Goal: Check status

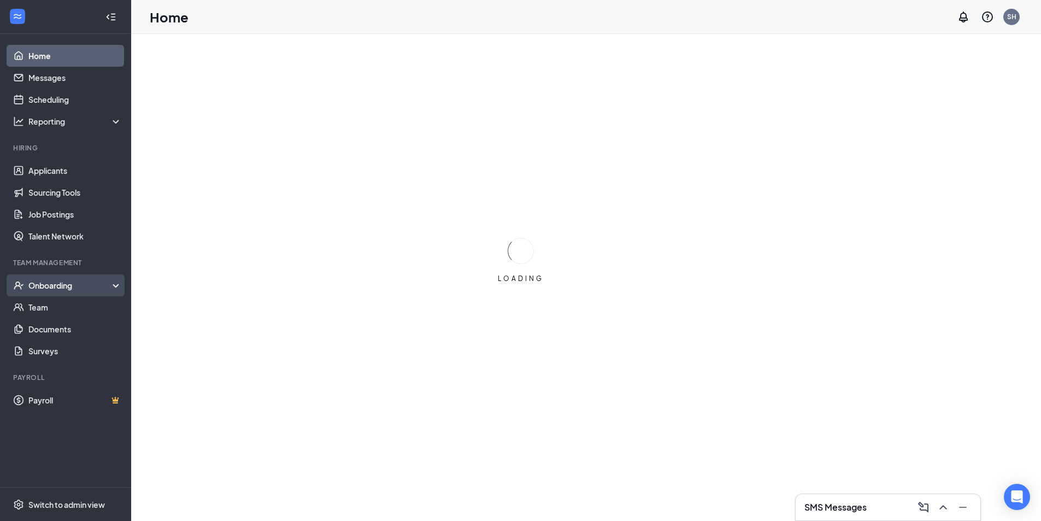
click at [57, 286] on div "Onboarding" at bounding box center [70, 285] width 84 height 11
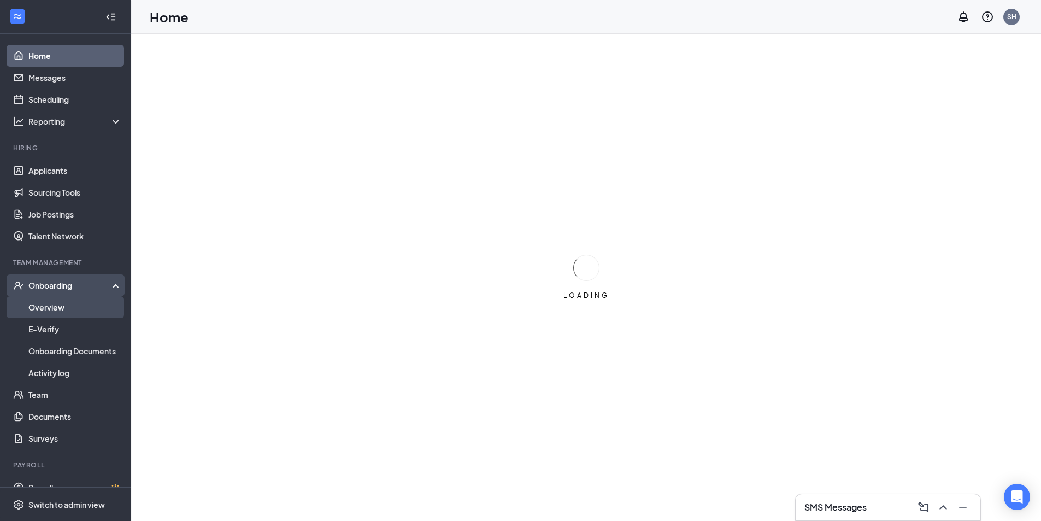
click at [53, 302] on link "Overview" at bounding box center [74, 307] width 93 height 22
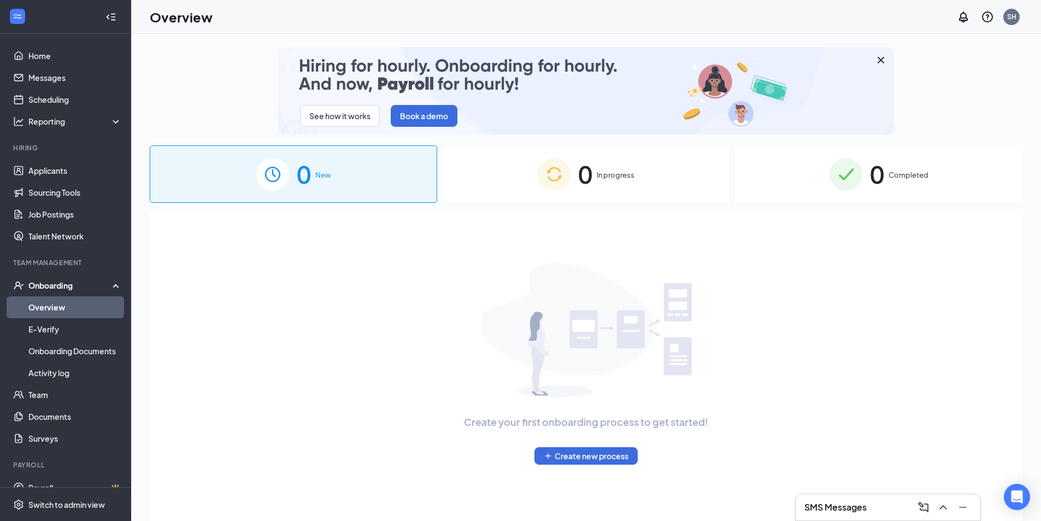
click at [909, 168] on div "0 Completed" at bounding box center [878, 173] width 287 height 57
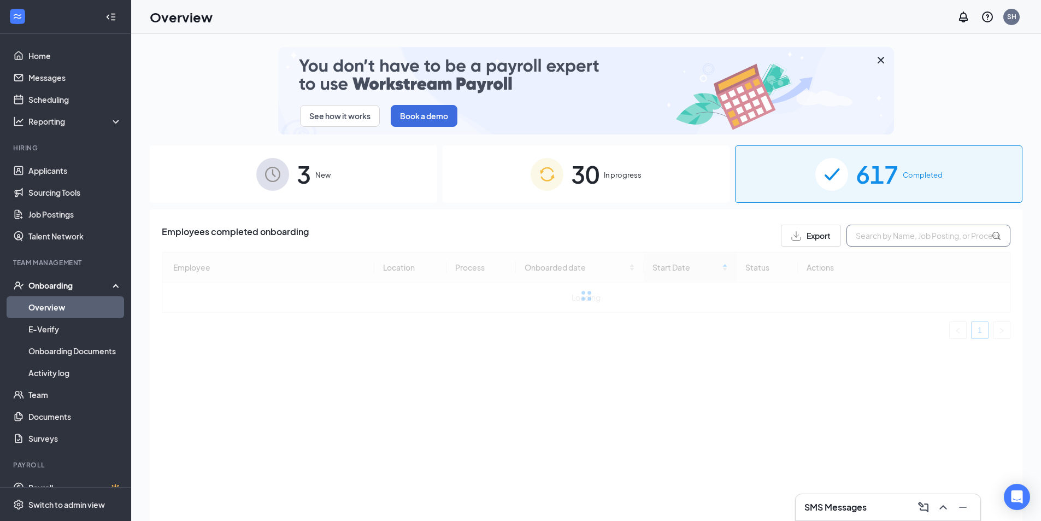
click at [895, 239] on input "text" at bounding box center [928, 236] width 164 height 22
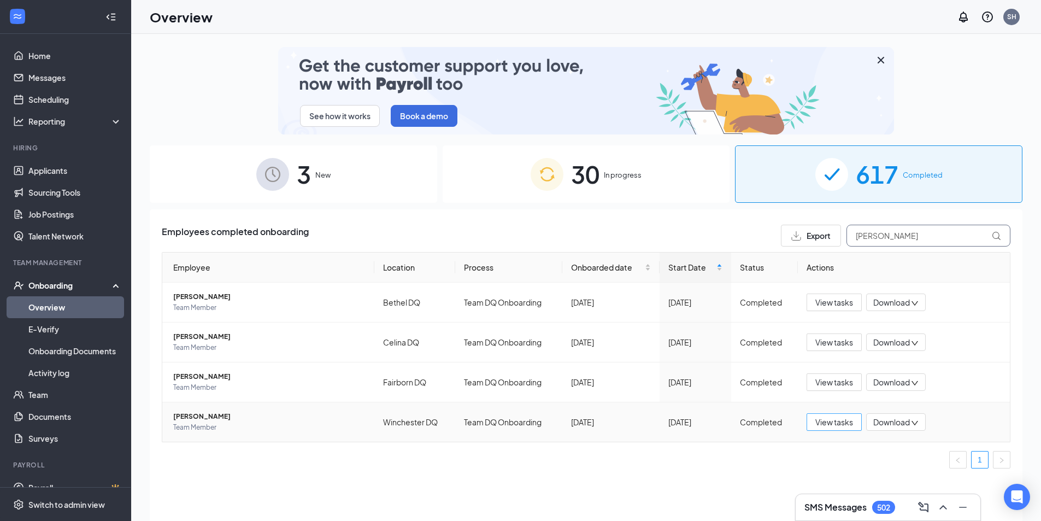
type input "[PERSON_NAME]"
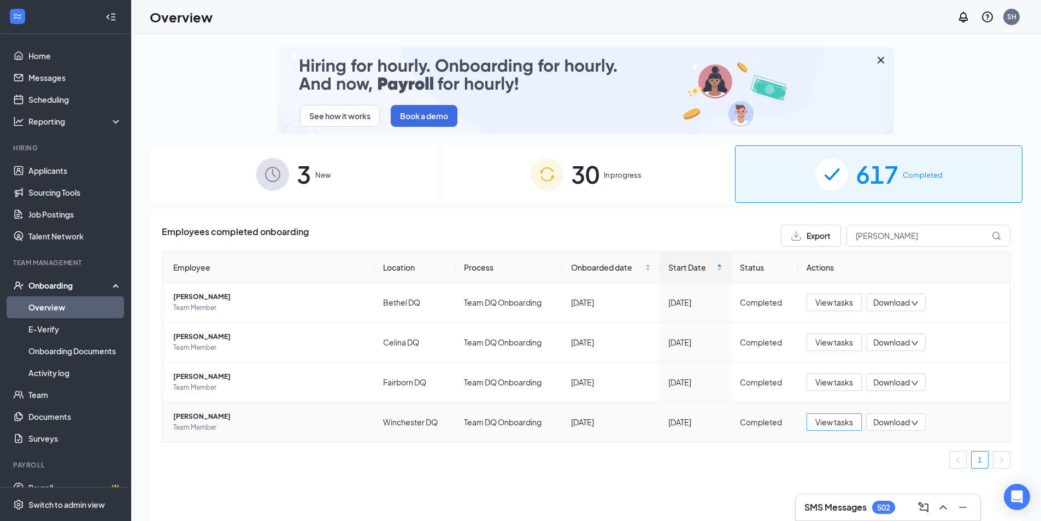
click at [839, 421] on span "View tasks" at bounding box center [834, 422] width 38 height 12
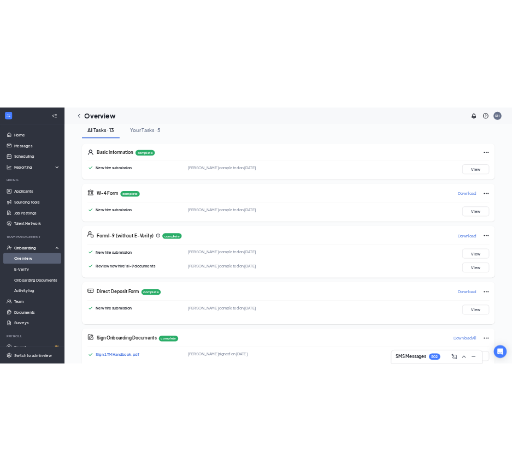
scroll to position [273, 0]
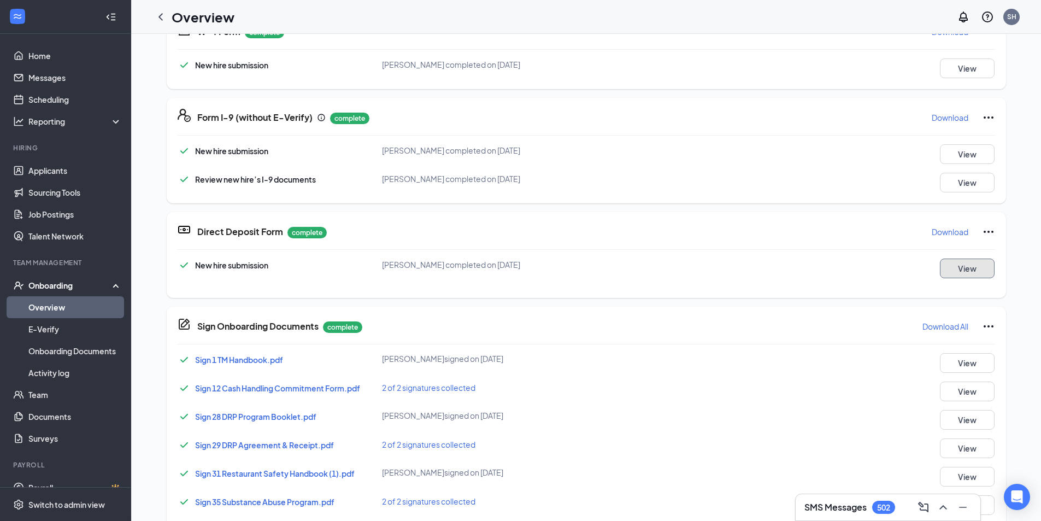
click at [957, 275] on button "View" at bounding box center [967, 268] width 55 height 20
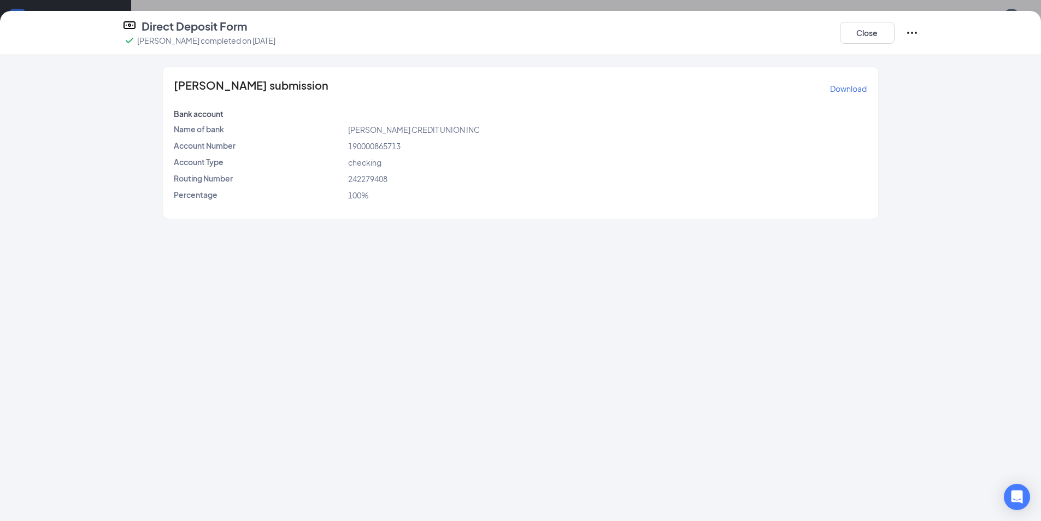
scroll to position [264, 0]
click at [877, 32] on button "Close" at bounding box center [867, 33] width 55 height 22
